Goal: Find specific page/section

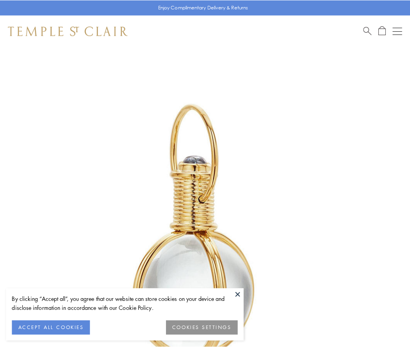
scroll to position [204, 0]
